Goal: Transaction & Acquisition: Purchase product/service

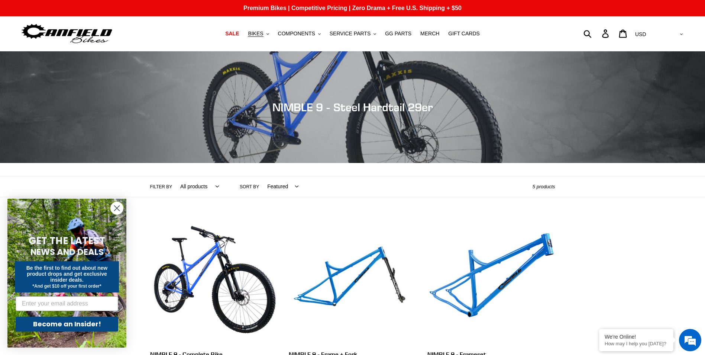
click at [119, 207] on circle "Close dialog" at bounding box center [117, 208] width 12 height 12
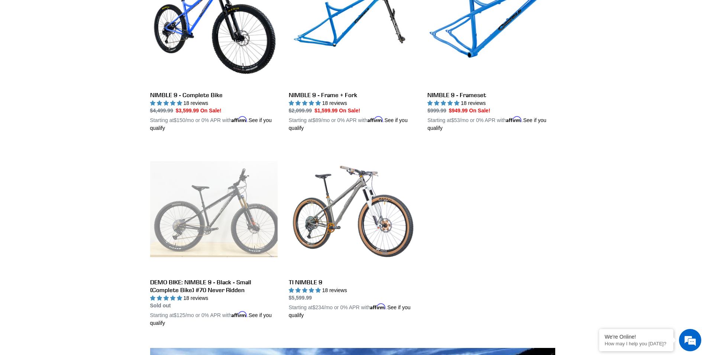
scroll to position [260, 0]
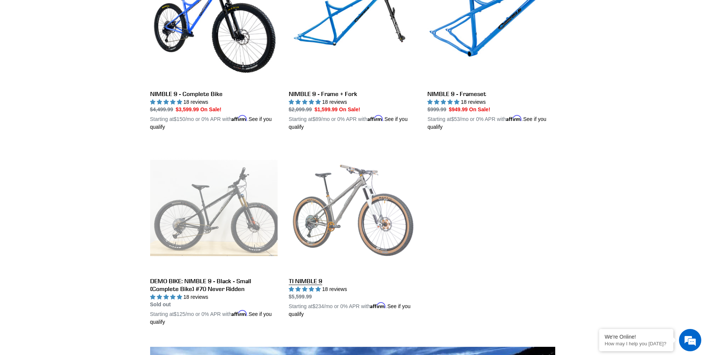
click at [383, 229] on link "TI NIMBLE 9" at bounding box center [353, 231] width 128 height 174
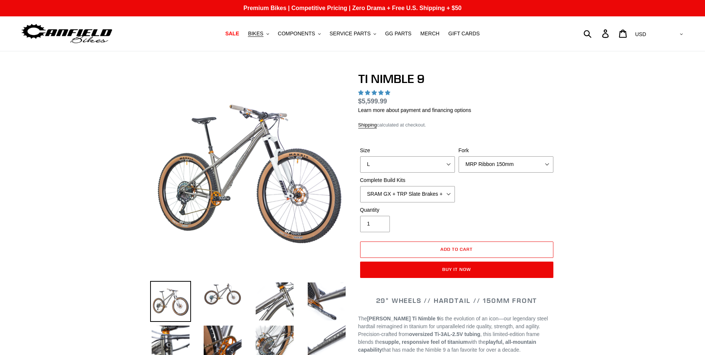
select select "highest-rating"
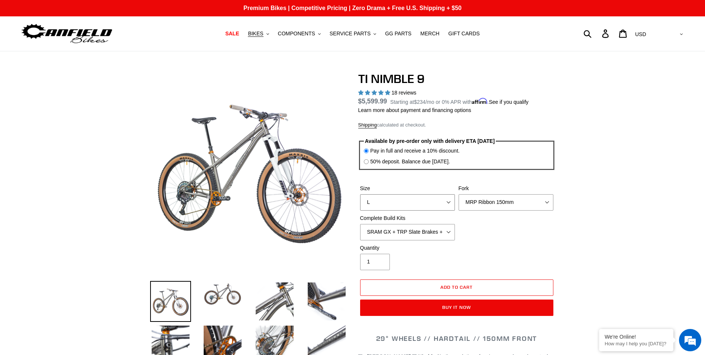
click at [447, 199] on select "S M L XL / XXL (Specify at checkout)" at bounding box center [407, 202] width 95 height 16
click at [360, 194] on select "S M L XL / XXL (Specify at checkout)" at bounding box center [407, 202] width 95 height 16
click at [530, 203] on select "MRP Ribbon 150mm RockShox Lyrik 150mm Fox Factory 36 150mm Cane Creek Helm 150m…" at bounding box center [506, 202] width 95 height 16
select select "Cane Creek Helm 150mm"
click at [459, 194] on select "MRP Ribbon 150mm RockShox Lyrik 150mm Fox Factory 36 150mm Cane Creek Helm 150m…" at bounding box center [506, 202] width 95 height 16
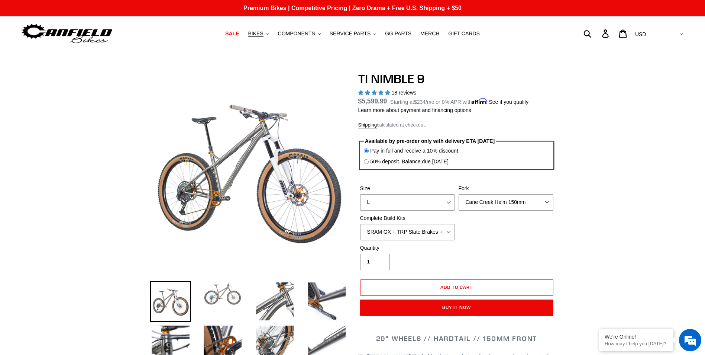
click at [212, 297] on img at bounding box center [222, 294] width 41 height 26
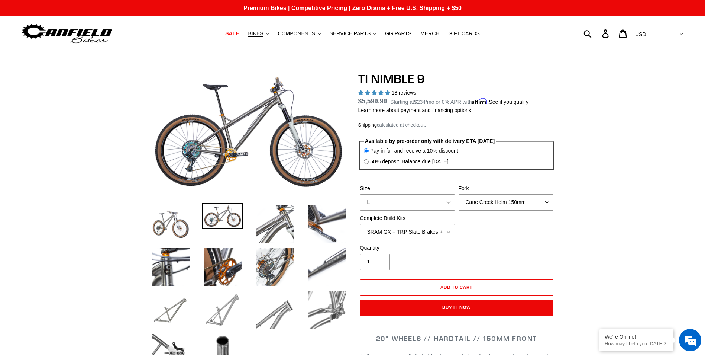
click at [236, 308] on img at bounding box center [222, 309] width 41 height 41
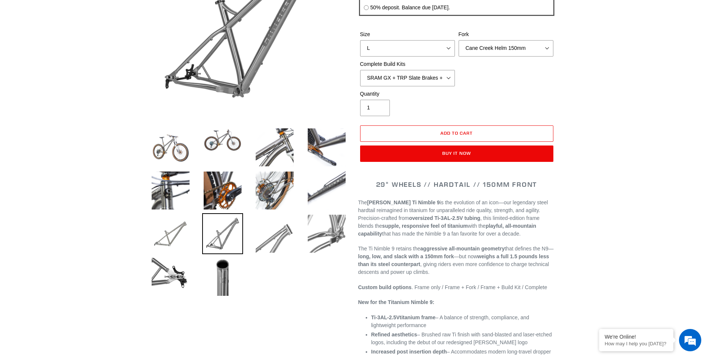
scroll to position [149, 0]
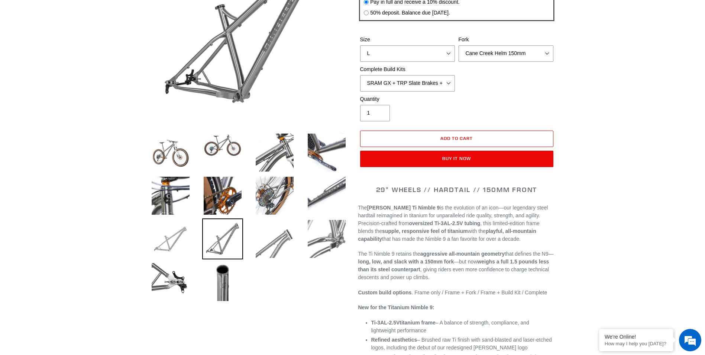
click at [184, 242] on img at bounding box center [170, 238] width 41 height 41
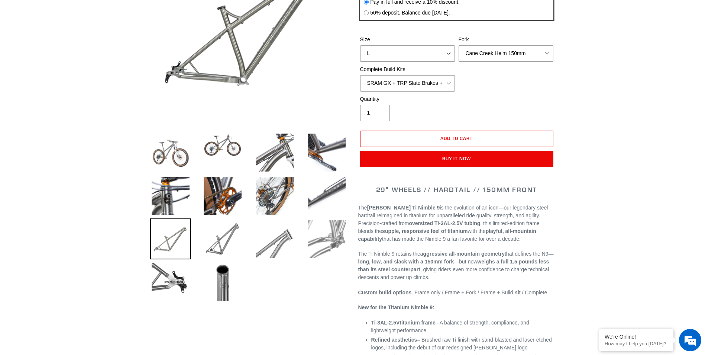
click at [321, 239] on img at bounding box center [326, 238] width 41 height 41
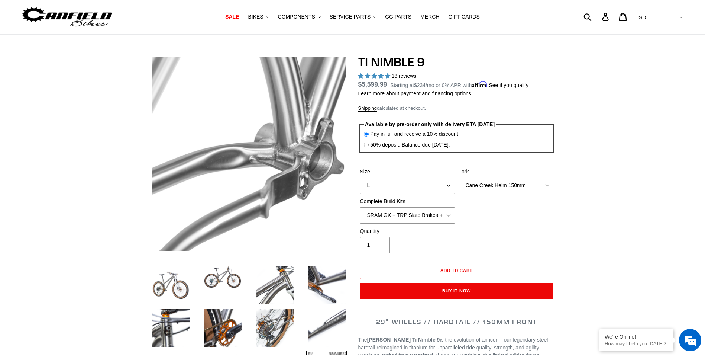
scroll to position [0, 0]
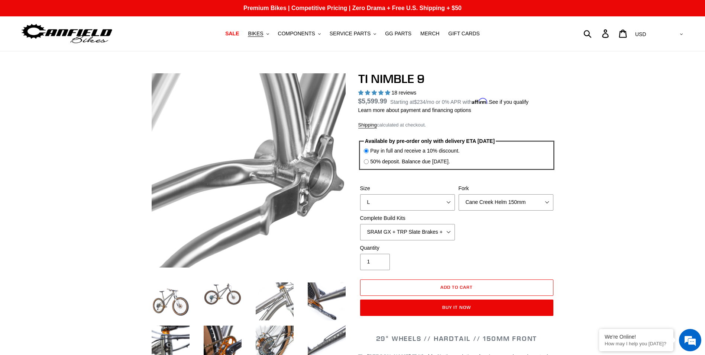
click at [281, 301] on img at bounding box center [274, 301] width 41 height 41
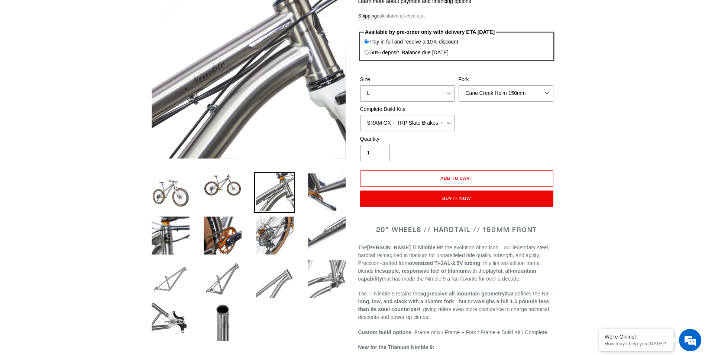
scroll to position [112, 0]
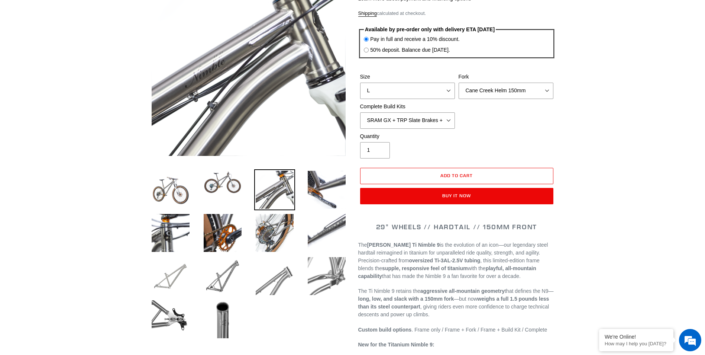
click at [178, 279] on img at bounding box center [170, 275] width 41 height 41
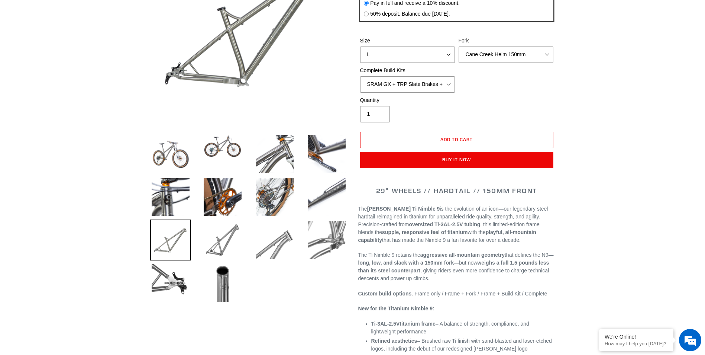
scroll to position [149, 0]
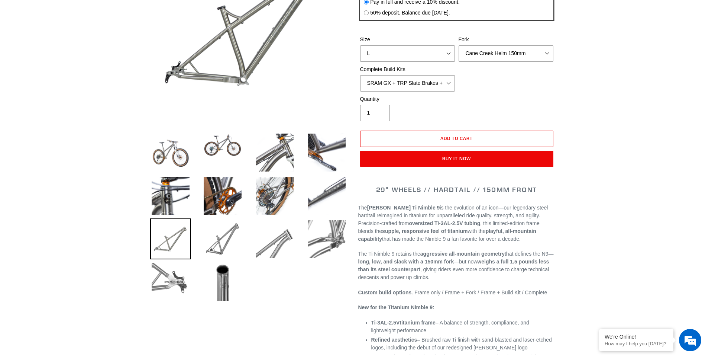
click at [179, 281] on img at bounding box center [170, 281] width 41 height 41
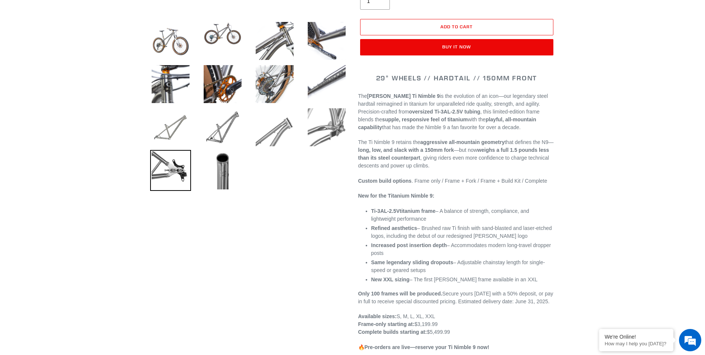
scroll to position [0, 0]
